Goal: Task Accomplishment & Management: Complete application form

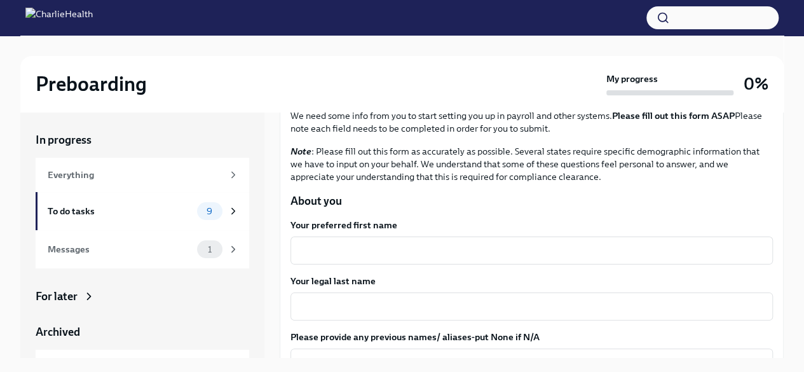
scroll to position [127, 0]
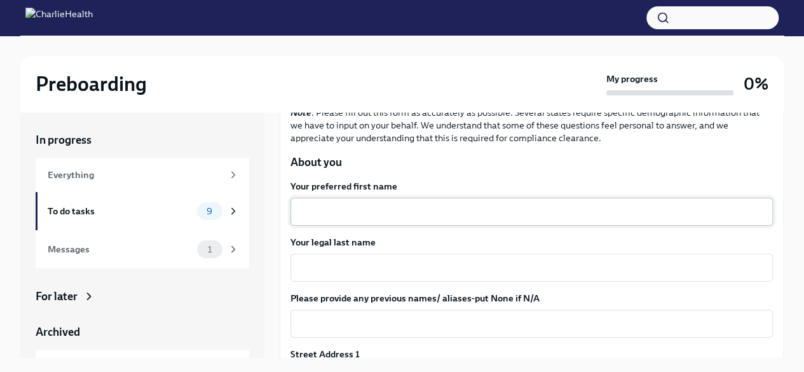
click at [409, 204] on textarea "Your preferred first name" at bounding box center [531, 211] width 467 height 15
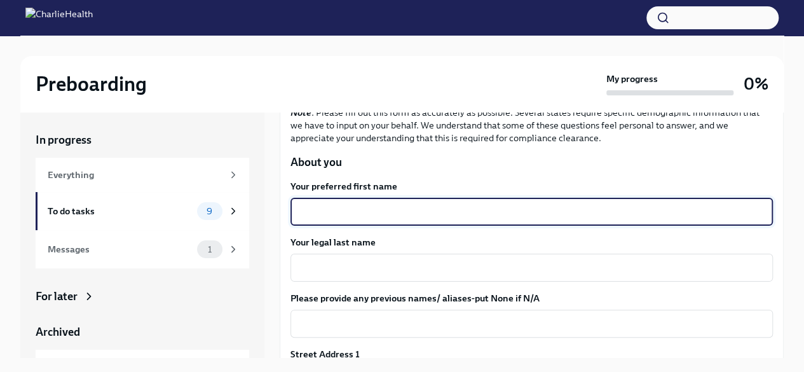
drag, startPoint x: 449, startPoint y: 201, endPoint x: 391, endPoint y: 218, distance: 59.5
click at [391, 218] on textarea "Your preferred first name" at bounding box center [531, 211] width 467 height 15
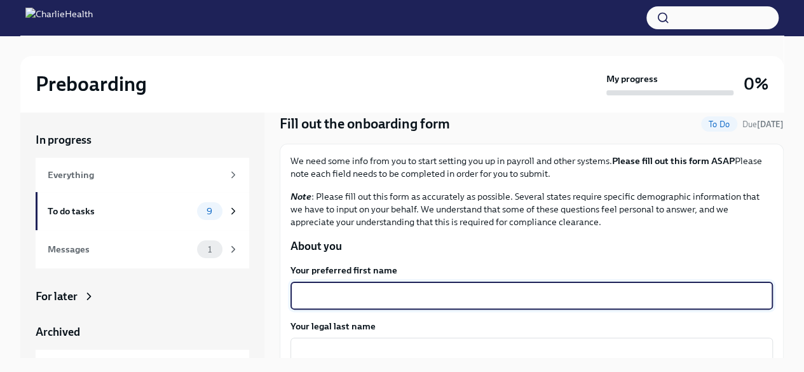
scroll to position [64, 0]
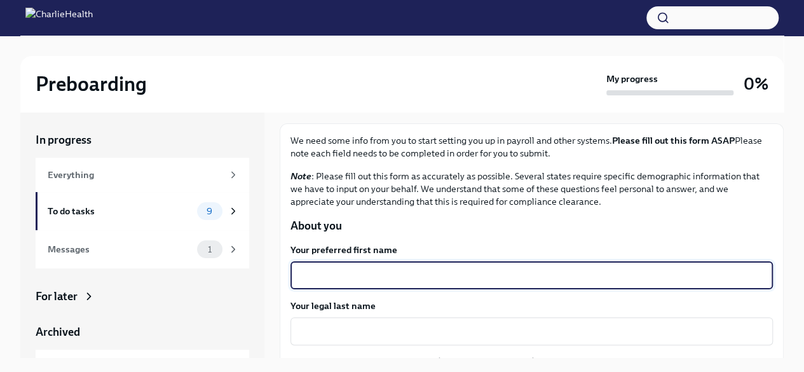
click at [363, 273] on textarea "Your preferred first name" at bounding box center [531, 275] width 467 height 15
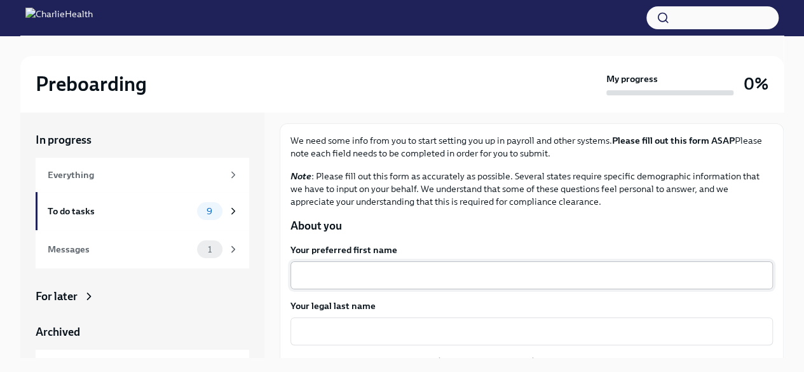
click at [323, 279] on textarea "Your preferred first name" at bounding box center [531, 275] width 467 height 15
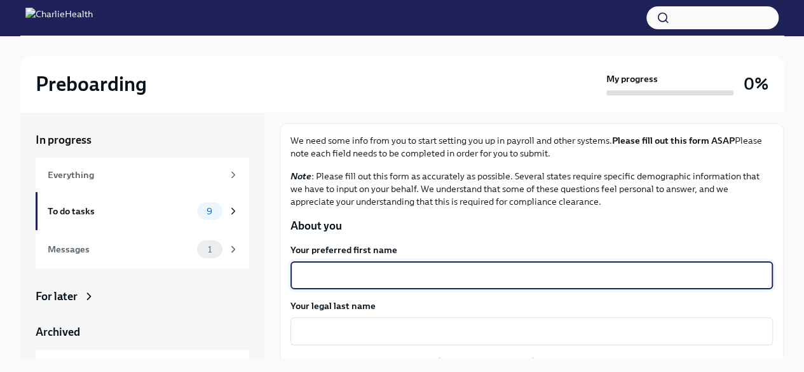
paste textarea "[PERSON_NAME]'"
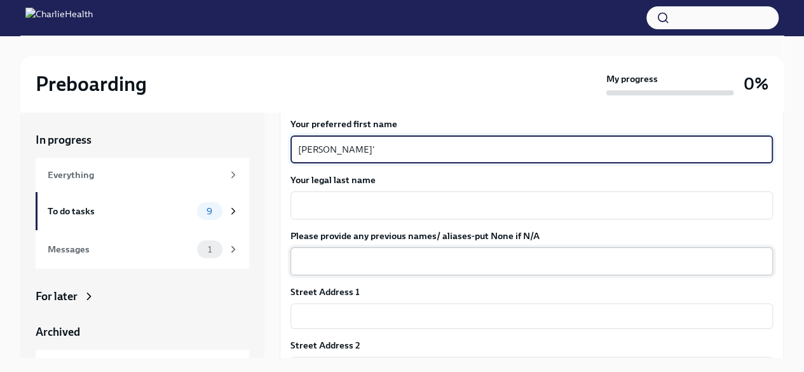
scroll to position [191, 0]
type textarea "[PERSON_NAME]'"
click at [350, 201] on textarea "Your legal last name" at bounding box center [531, 203] width 467 height 15
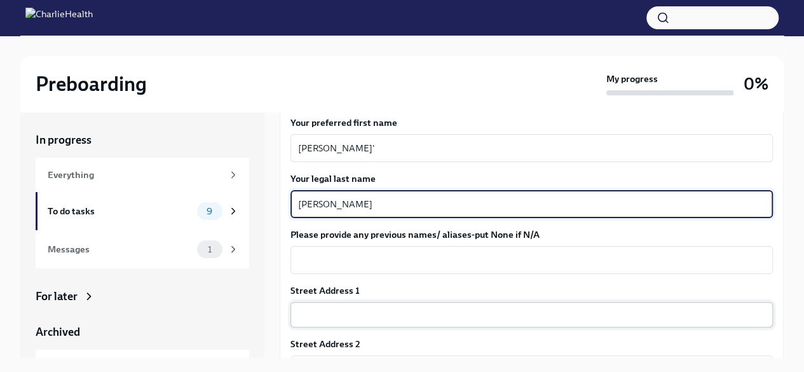
type textarea "[PERSON_NAME]"
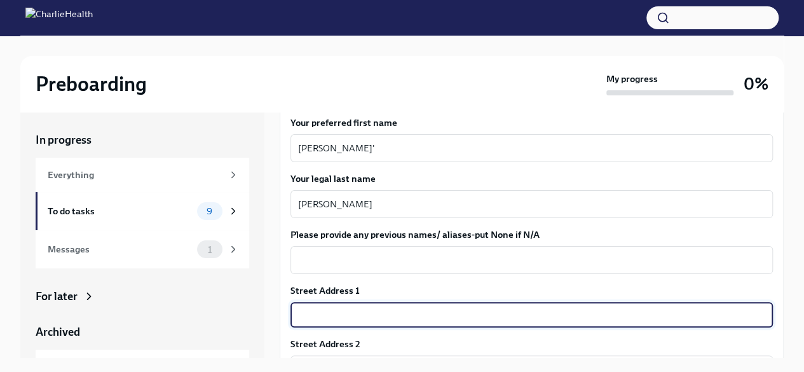
click at [345, 303] on input "text" at bounding box center [531, 314] width 482 height 25
type input "[STREET_ADDRESS]"
type input "23703"
type input "[GEOGRAPHIC_DATA]"
type input "VA"
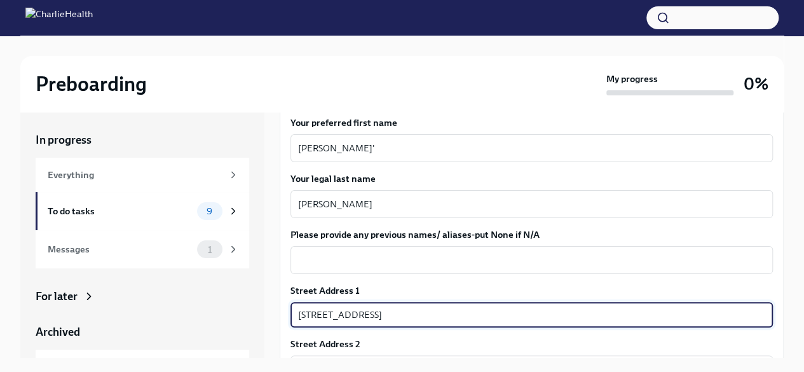
type input "US"
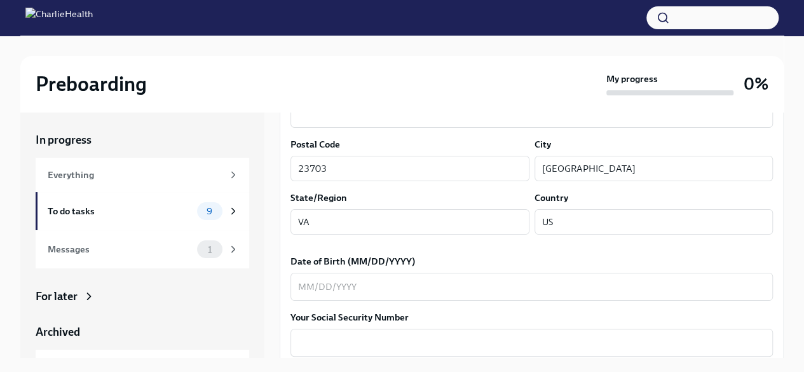
scroll to position [445, 0]
click at [299, 285] on textarea "Date of Birth (MM/DD/YYYY)" at bounding box center [531, 285] width 467 height 15
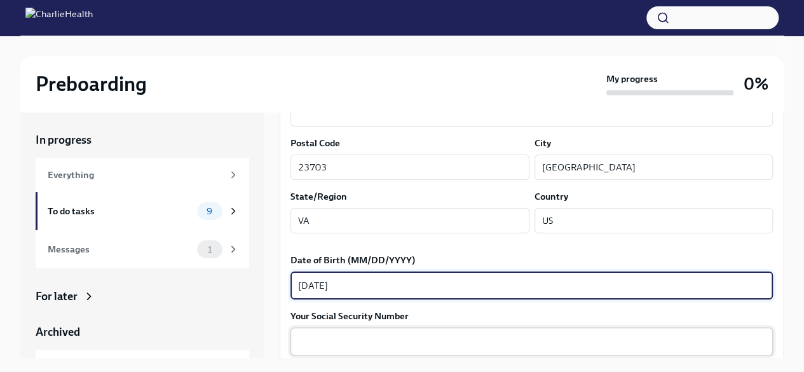
type textarea "[DATE]"
click at [316, 335] on textarea "Your Social Security Number" at bounding box center [531, 341] width 467 height 15
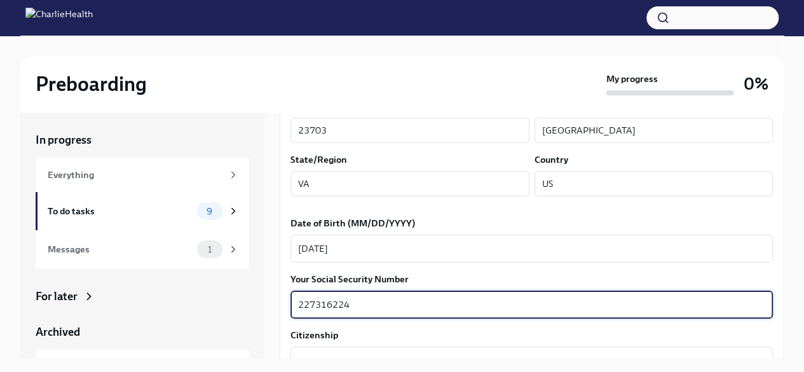
scroll to position [508, 0]
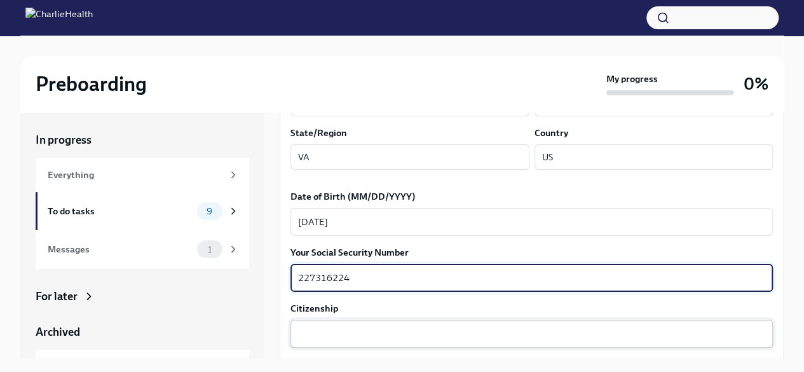
type textarea "227316224"
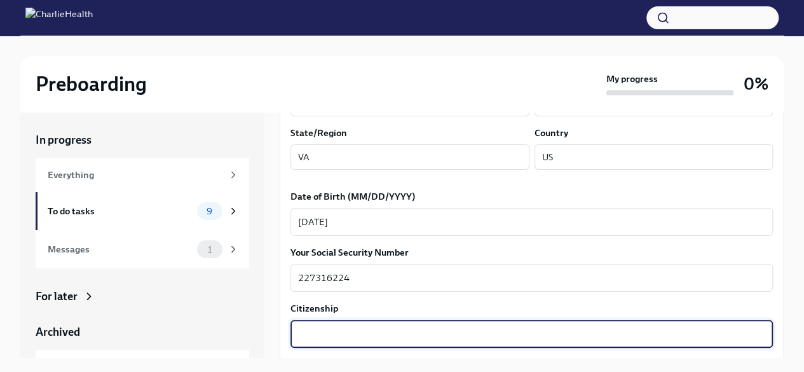
click at [349, 332] on textarea "Citizenship" at bounding box center [531, 333] width 467 height 15
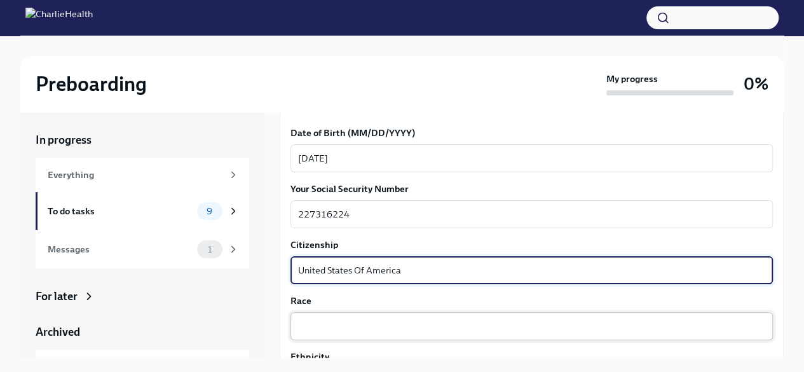
type textarea "United States Of America"
click at [356, 316] on div "x ​" at bounding box center [531, 326] width 482 height 28
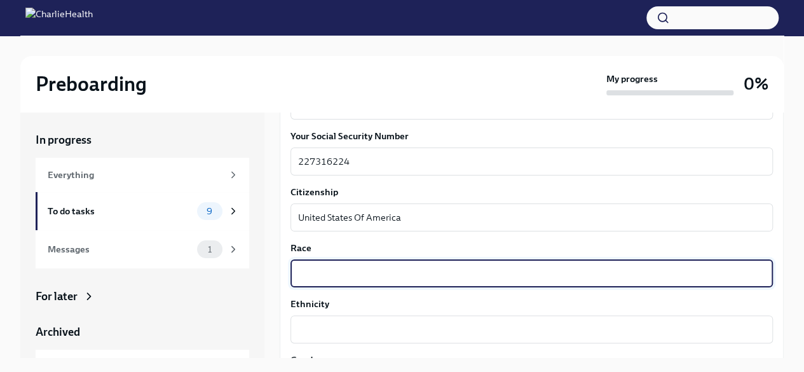
scroll to position [699, 0]
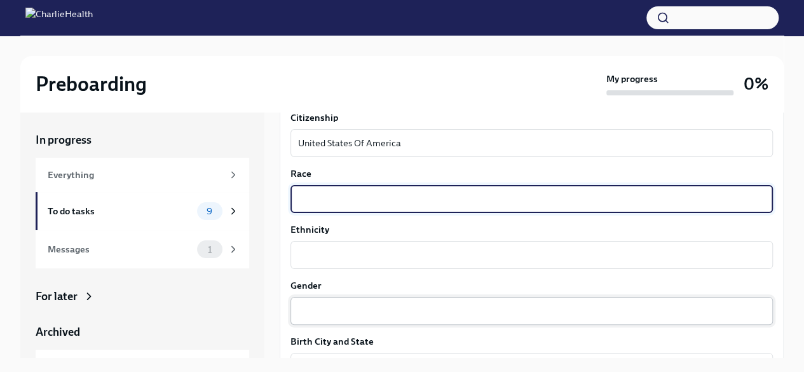
click at [346, 315] on textarea "Gender" at bounding box center [531, 310] width 467 height 15
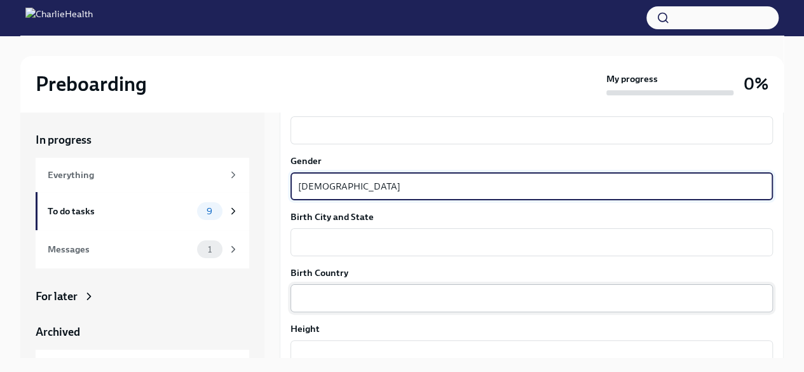
scroll to position [826, 0]
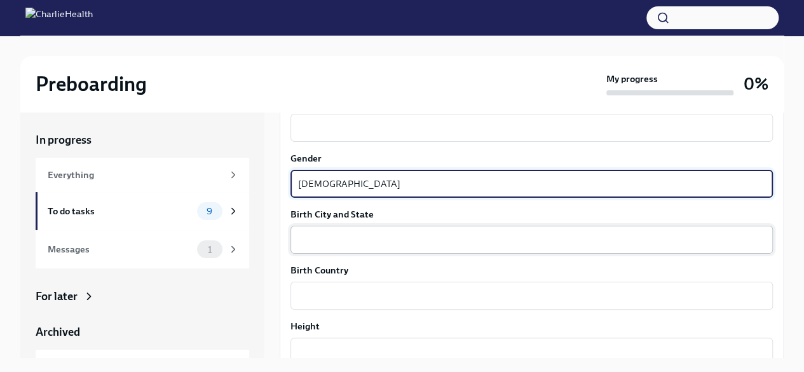
type textarea "[DEMOGRAPHIC_DATA]"
click at [333, 235] on textarea "Birth City and State" at bounding box center [531, 239] width 467 height 15
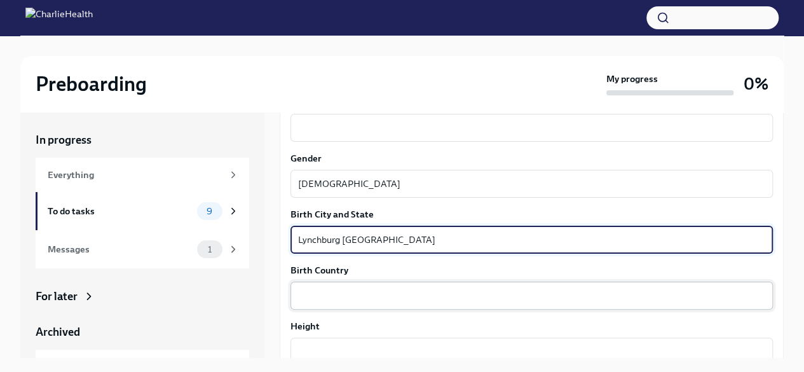
type textarea "Lynchburg [GEOGRAPHIC_DATA]"
click at [341, 303] on div "x ​" at bounding box center [531, 296] width 482 height 28
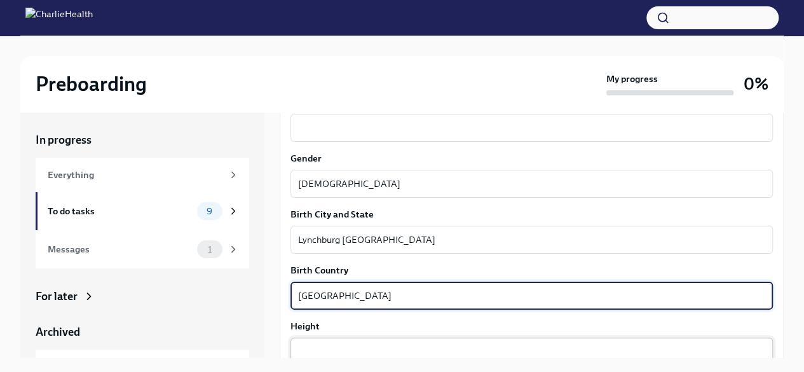
type textarea "[GEOGRAPHIC_DATA]"
click at [309, 344] on textarea "Height" at bounding box center [531, 351] width 467 height 15
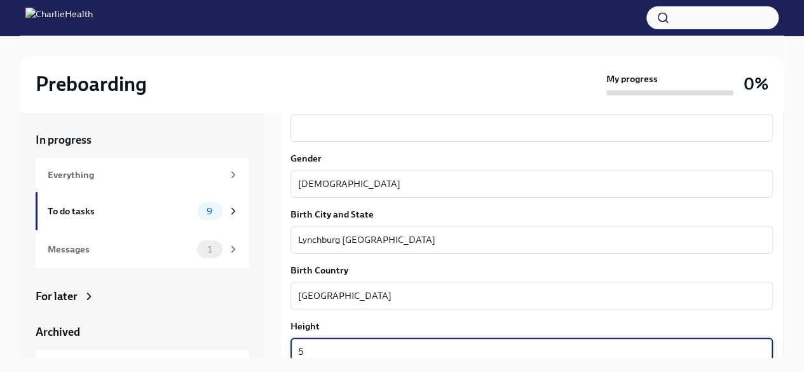
scroll to position [890, 0]
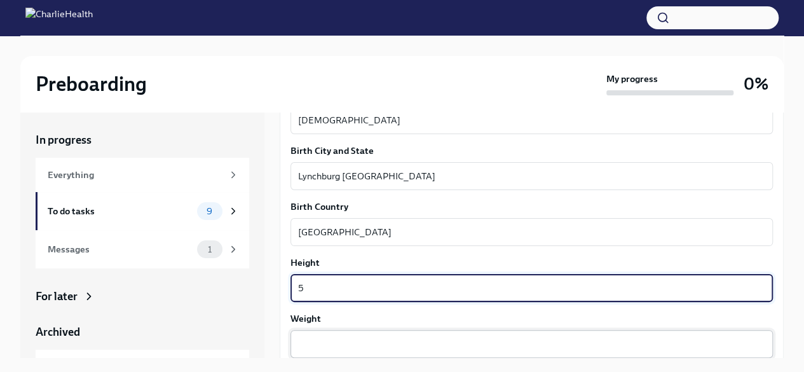
type textarea "5"
click at [313, 337] on textarea "Weight" at bounding box center [531, 343] width 467 height 15
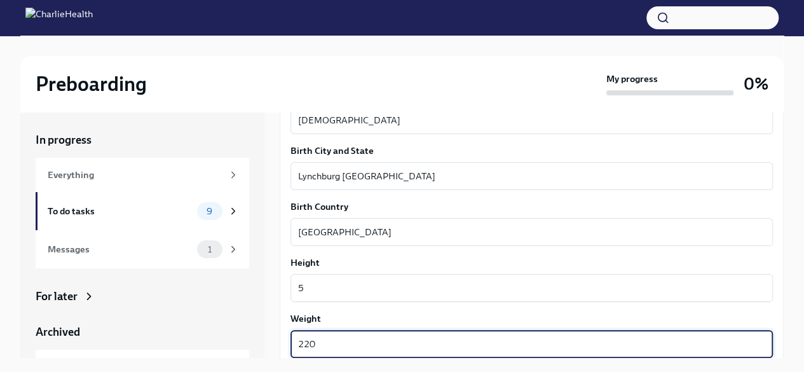
type textarea "220"
click at [367, 303] on div "Your preferred first name [PERSON_NAME]' x ​ Your legal last name [PERSON_NAME]…" at bounding box center [531, 15] width 482 height 1197
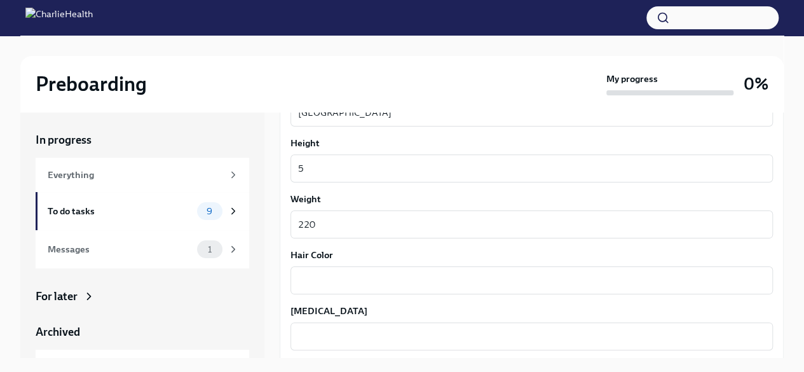
scroll to position [1017, 0]
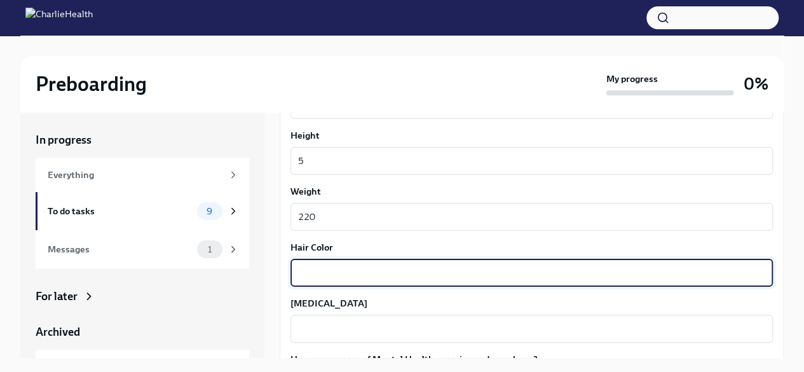
click at [329, 265] on textarea "Hair Color" at bounding box center [531, 272] width 467 height 15
type textarea "Brown"
click at [344, 325] on textarea "[MEDICAL_DATA]" at bounding box center [531, 328] width 467 height 15
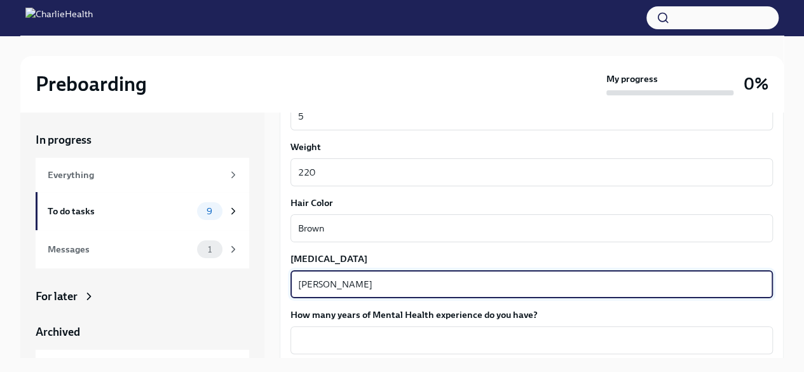
scroll to position [1080, 0]
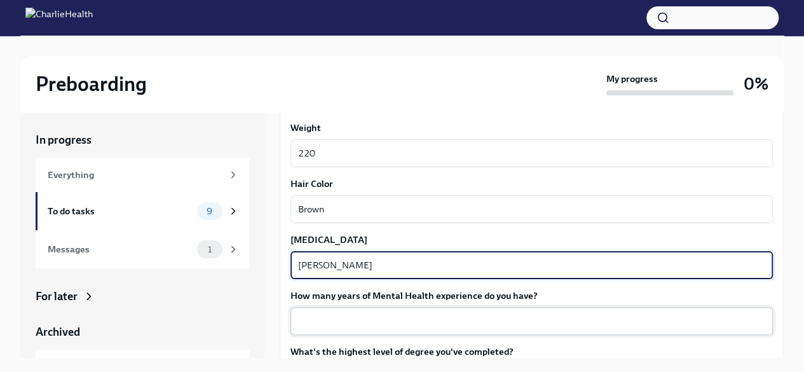
type textarea "[PERSON_NAME]"
click at [351, 323] on textarea "How many years of Mental Health experience do you have?" at bounding box center [531, 320] width 467 height 15
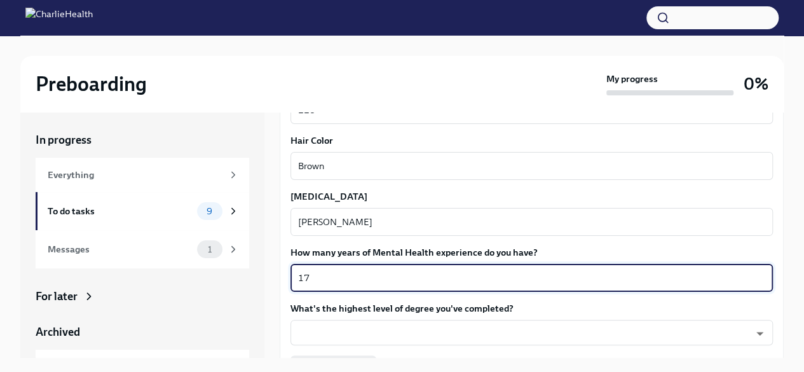
scroll to position [1144, 0]
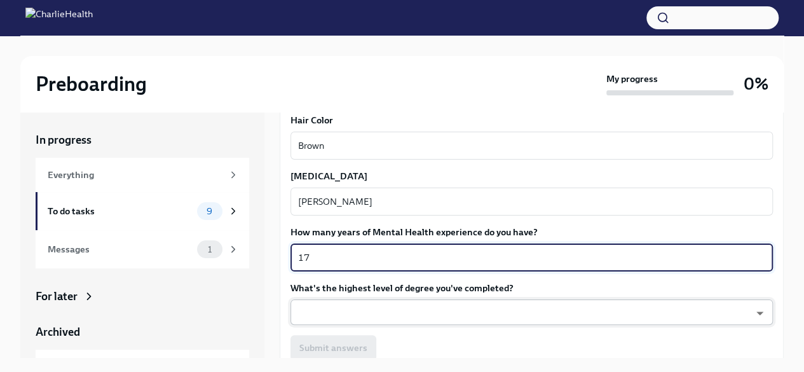
type textarea "17"
click at [362, 312] on body "Preboarding My progress 0% In progress Everything To do tasks 9 Messages 1 For …" at bounding box center [402, 196] width 804 height 393
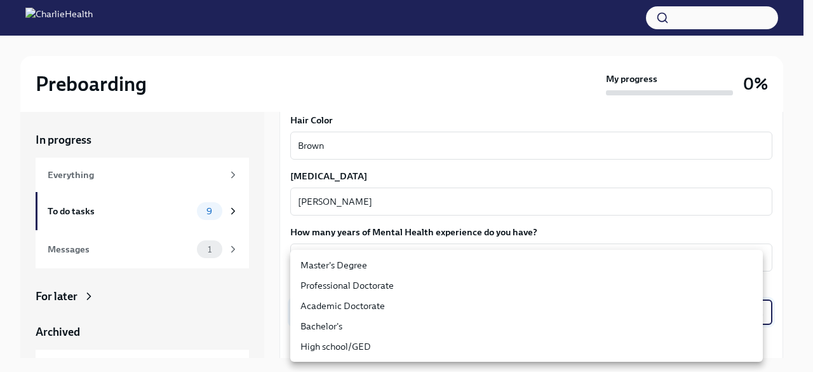
click at [337, 264] on li "Master's Degree" at bounding box center [526, 265] width 473 height 20
type input "2vBr-ghkD"
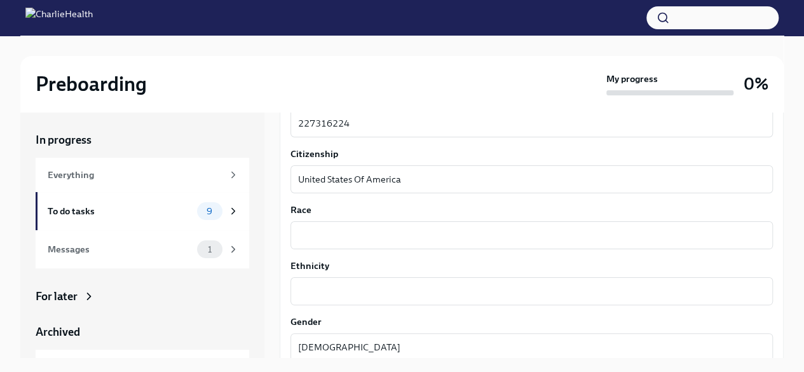
scroll to position [635, 0]
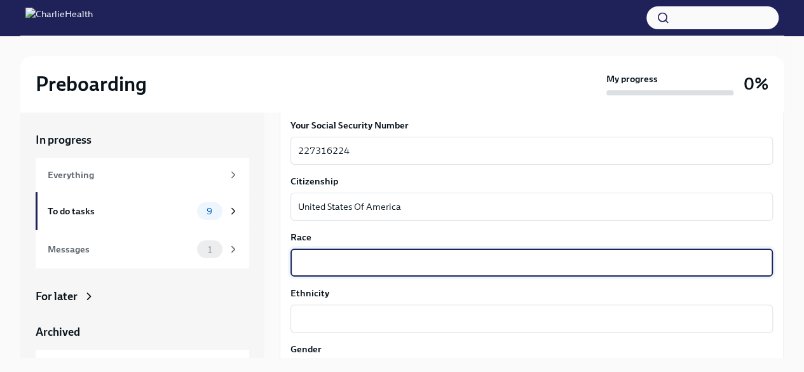
click at [354, 262] on textarea "Race" at bounding box center [531, 262] width 467 height 15
type textarea "Black"
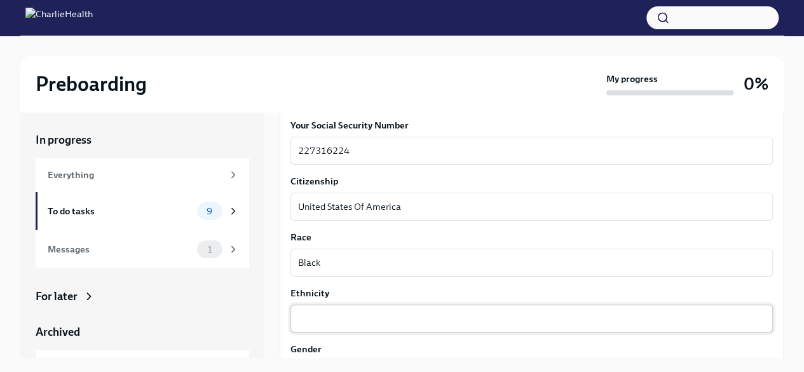
click at [355, 308] on div "x ​" at bounding box center [531, 318] width 482 height 28
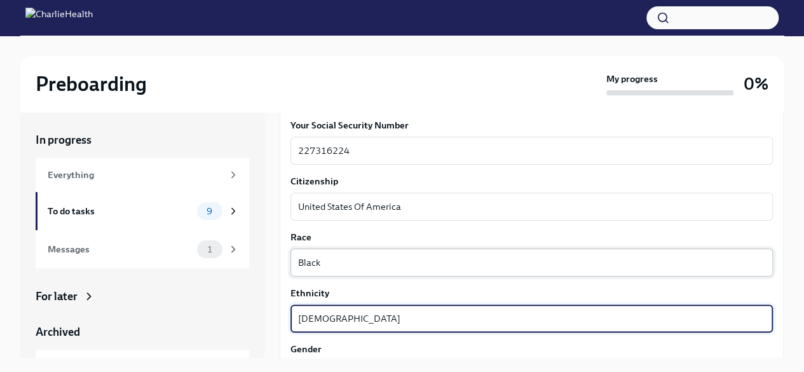
type textarea "[DEMOGRAPHIC_DATA]"
click at [487, 274] on div "Black x ​" at bounding box center [531, 262] width 482 height 28
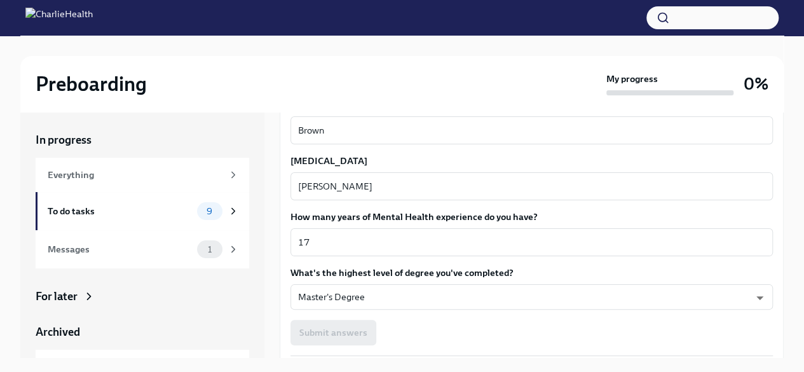
scroll to position [1207, 0]
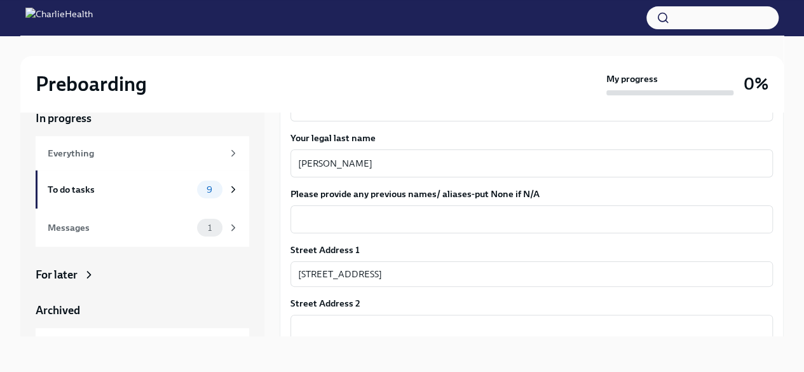
scroll to position [191, 0]
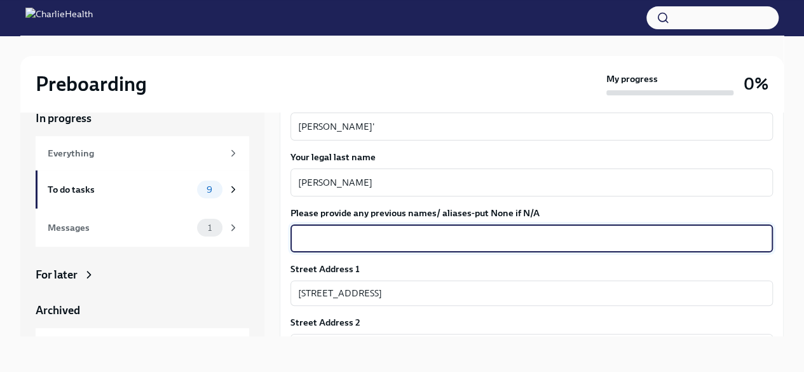
click at [363, 232] on textarea "Please provide any previous names/ aliases-put None if N/A" at bounding box center [531, 238] width 467 height 15
type textarea "n/a"
click at [461, 221] on div "Please provide any previous names/ aliases-put None if N/A n/a x ​" at bounding box center [531, 230] width 482 height 46
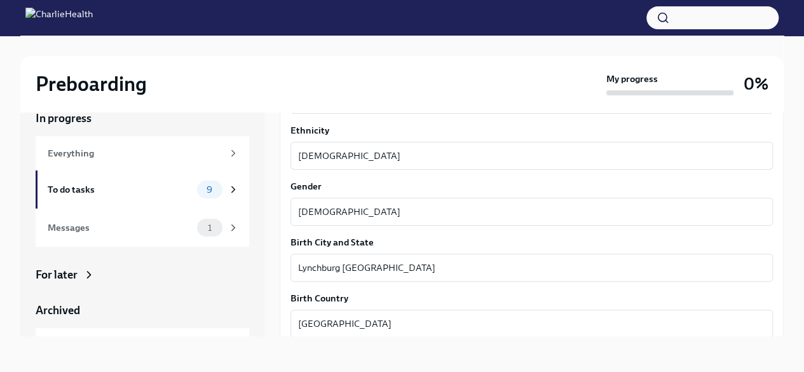
scroll to position [699, 0]
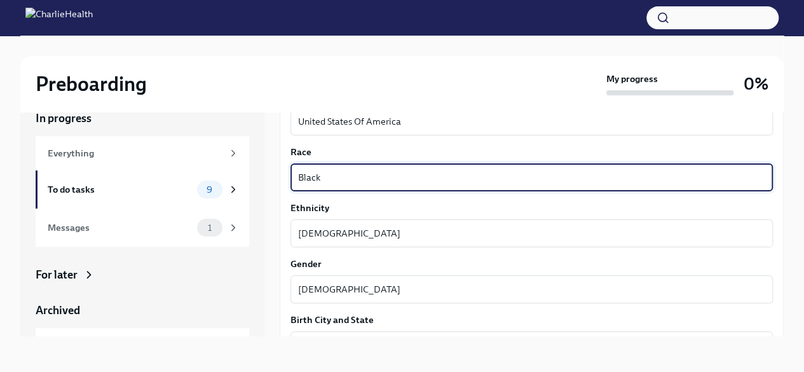
drag, startPoint x: 355, startPoint y: 173, endPoint x: 281, endPoint y: 171, distance: 73.8
click at [281, 171] on div "We need some info from you to start setting you up in payroll and other systems…" at bounding box center [532, 135] width 504 height 1339
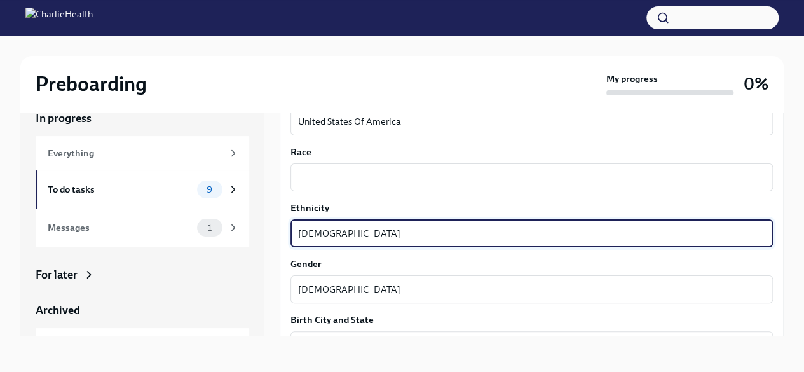
drag, startPoint x: 376, startPoint y: 231, endPoint x: 266, endPoint y: 229, distance: 109.9
click at [266, 229] on div "In progress Everything To do tasks 9 Messages 1 For later Archived Completed ta…" at bounding box center [401, 213] width 763 height 246
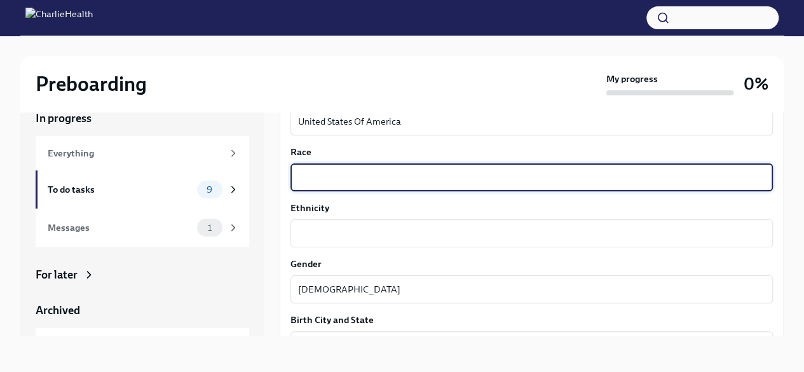
click at [356, 175] on textarea "Race" at bounding box center [531, 177] width 467 height 15
type textarea "Black"
click at [348, 222] on div "x ​" at bounding box center [531, 233] width 482 height 28
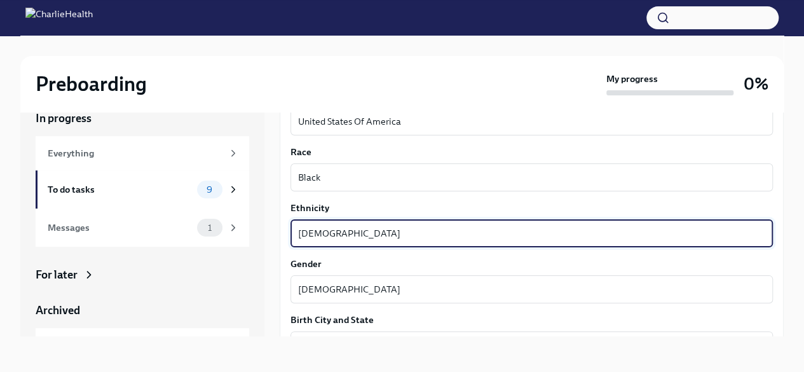
type textarea "[DEMOGRAPHIC_DATA]"
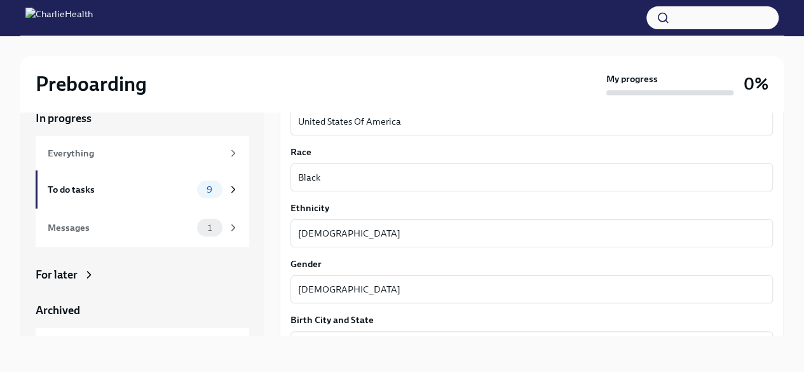
click at [458, 261] on label "Gender" at bounding box center [531, 263] width 482 height 13
click at [458, 282] on textarea "[DEMOGRAPHIC_DATA]" at bounding box center [531, 289] width 467 height 15
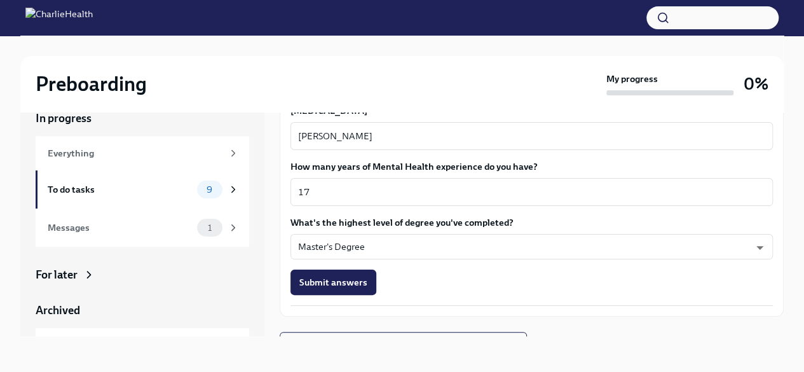
scroll to position [1207, 0]
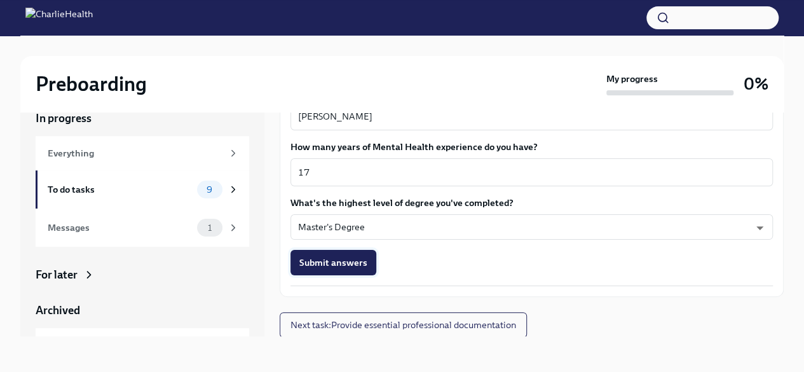
click at [334, 256] on span "Submit answers" at bounding box center [333, 262] width 68 height 13
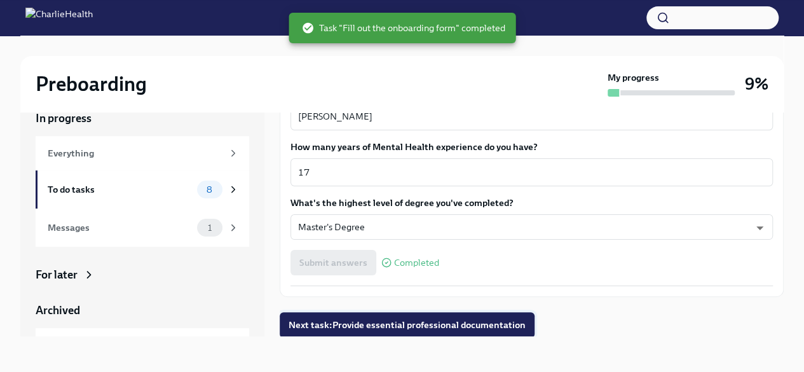
click at [456, 322] on span "Next task : Provide essential professional documentation" at bounding box center [406, 324] width 237 height 13
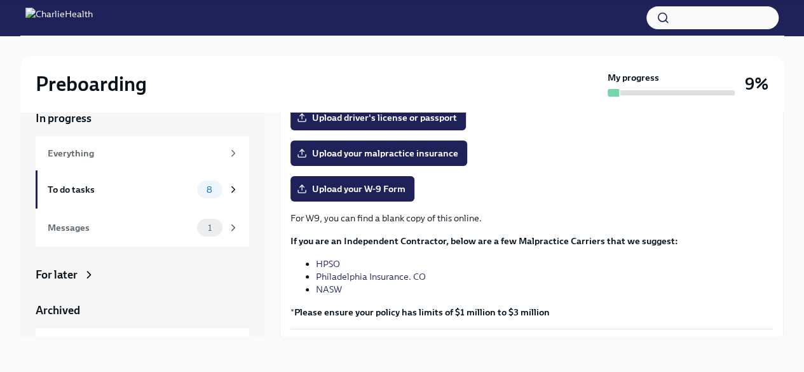
scroll to position [252, 0]
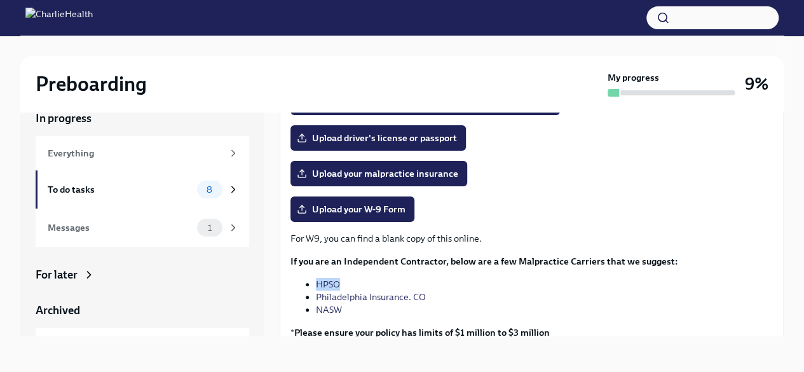
drag, startPoint x: 342, startPoint y: 282, endPoint x: 311, endPoint y: 279, distance: 30.6
click at [311, 279] on ul "HPSO Philadelphia Insurance. CO NASW" at bounding box center [531, 297] width 482 height 38
copy link "HPSO"
drag, startPoint x: 430, startPoint y: 295, endPoint x: 316, endPoint y: 294, distance: 113.1
click at [316, 294] on li "Philadelphia Insurance. CO" at bounding box center [544, 296] width 457 height 13
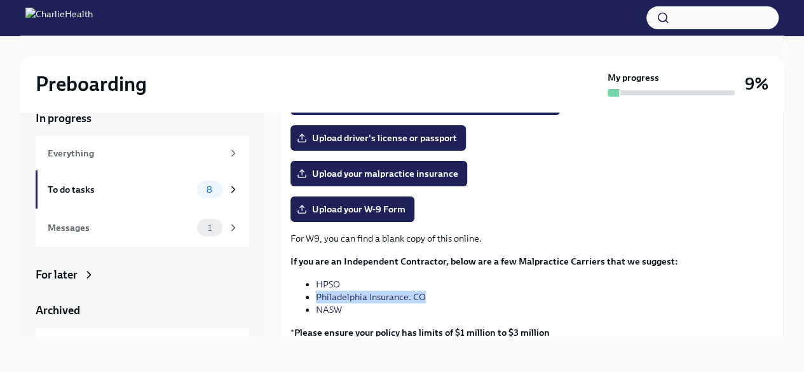
copy link "Philadelphia Insurance. CO"
drag, startPoint x: 348, startPoint y: 306, endPoint x: 319, endPoint y: 304, distance: 29.3
click at [319, 304] on li "NASW" at bounding box center [544, 309] width 457 height 13
copy link "NASW"
